Goal: Information Seeking & Learning: Learn about a topic

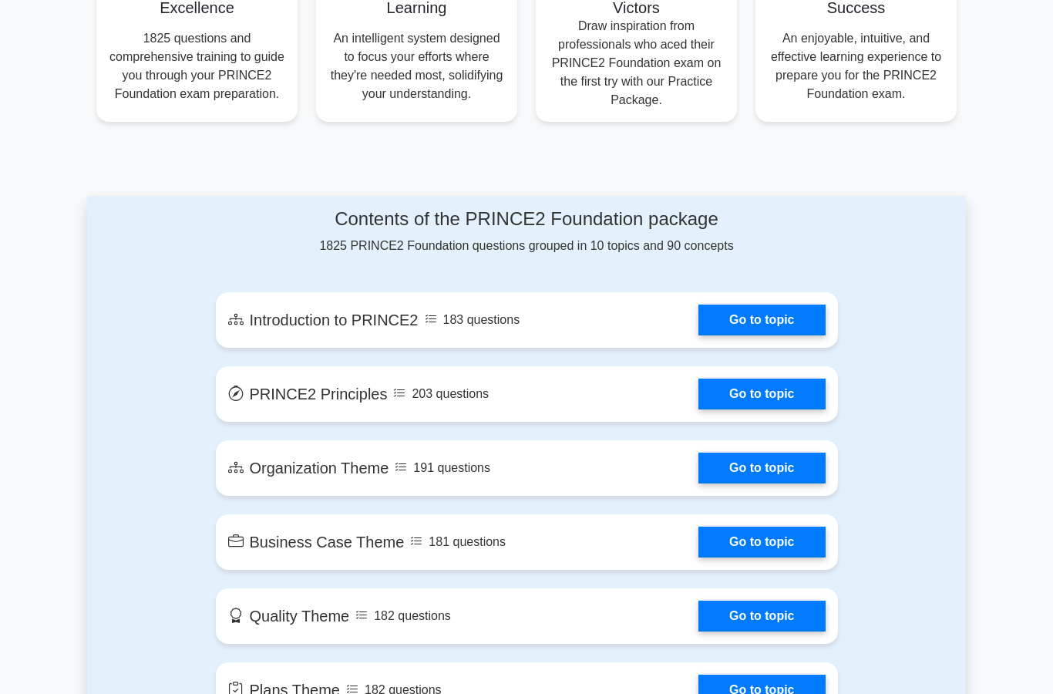
scroll to position [696, 0]
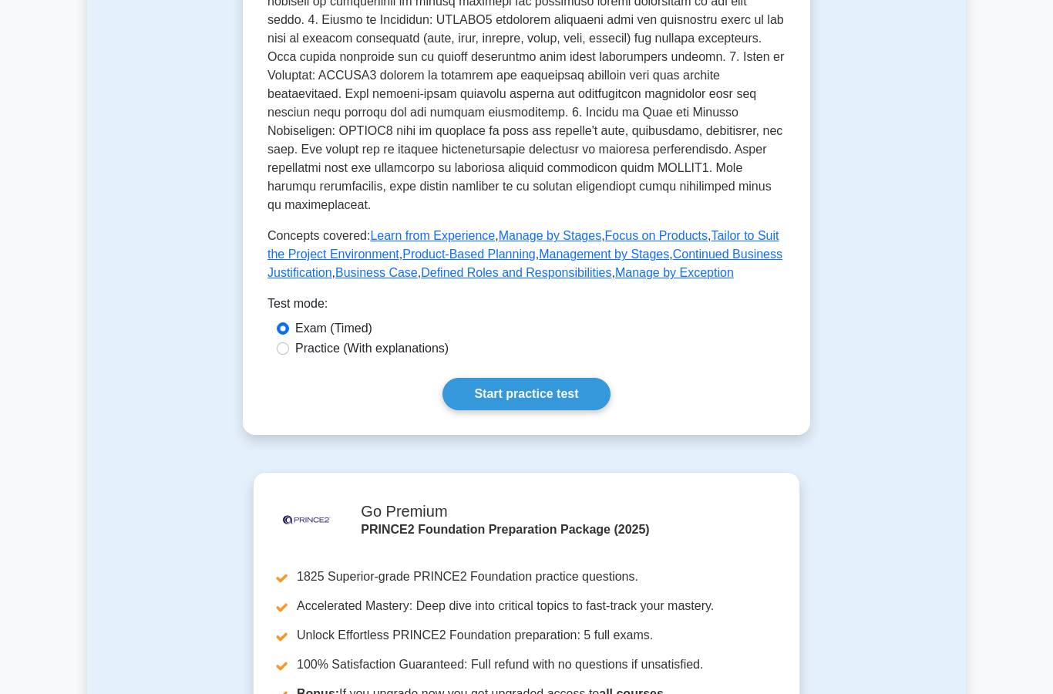
scroll to position [600, 0]
click at [546, 410] on link "Start practice test" at bounding box center [526, 394] width 167 height 32
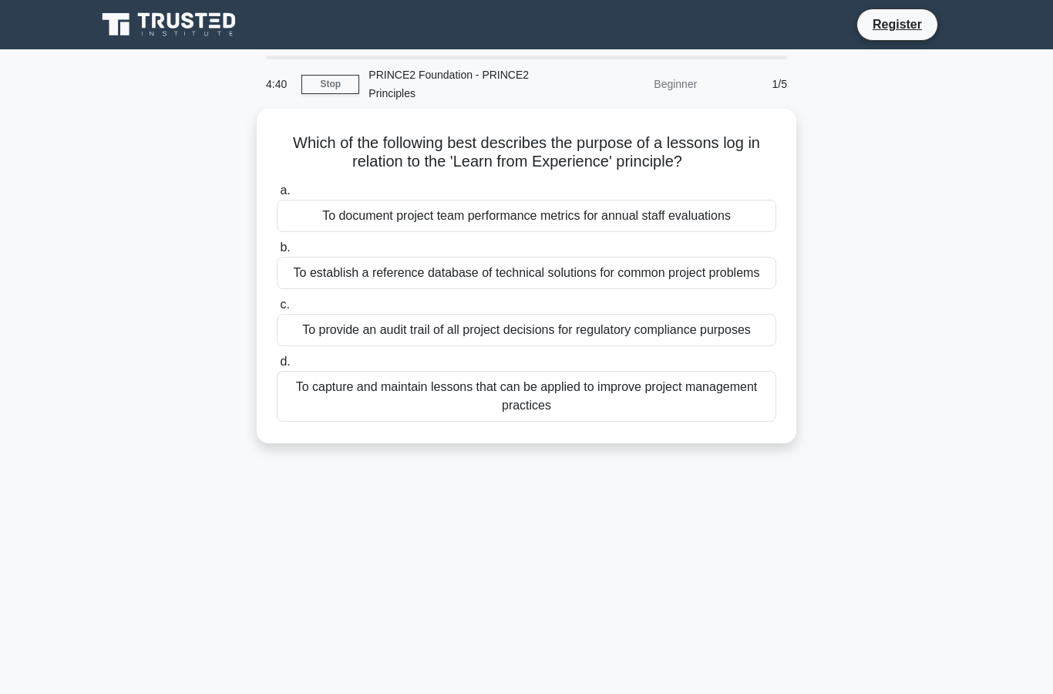
click at [325, 422] on div "To capture and maintain lessons that can be applied to improve project manageme…" at bounding box center [527, 396] width 500 height 51
click at [277, 367] on input "d. To capture and maintain lessons that can be applied to improve project manag…" at bounding box center [277, 362] width 0 height 10
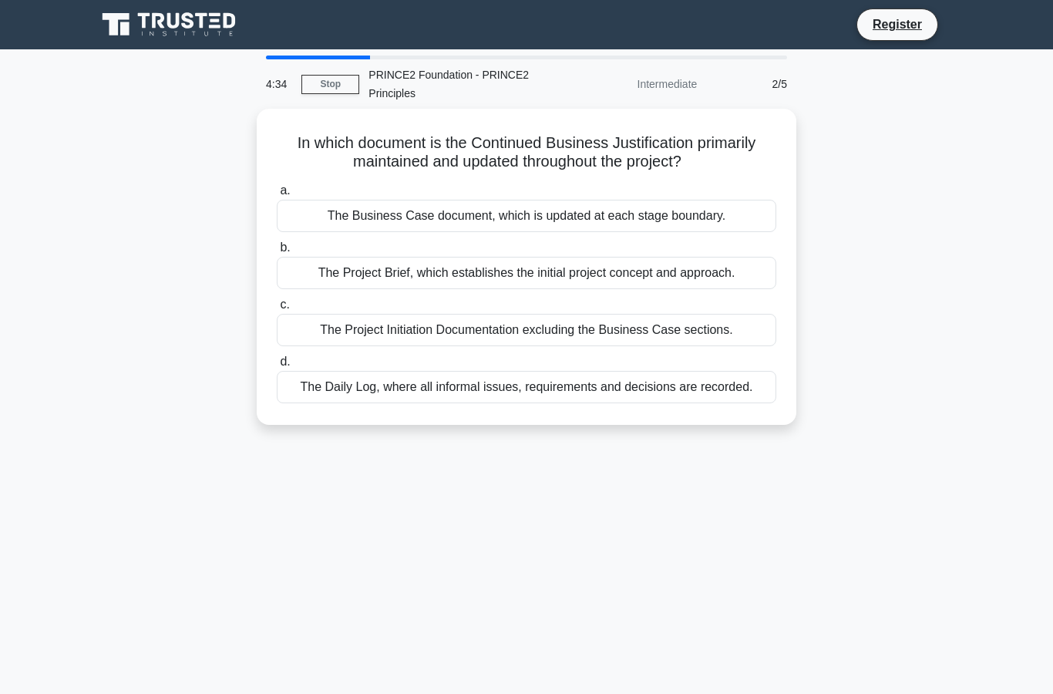
click at [320, 84] on link "Stop" at bounding box center [331, 84] width 58 height 19
